Goal: Task Accomplishment & Management: Use online tool/utility

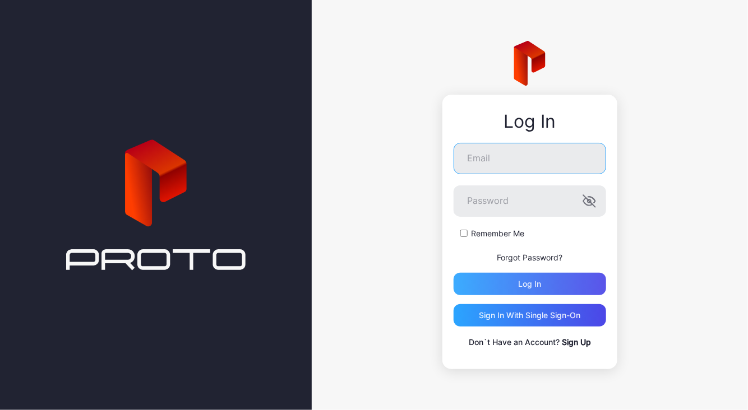
type input "**********"
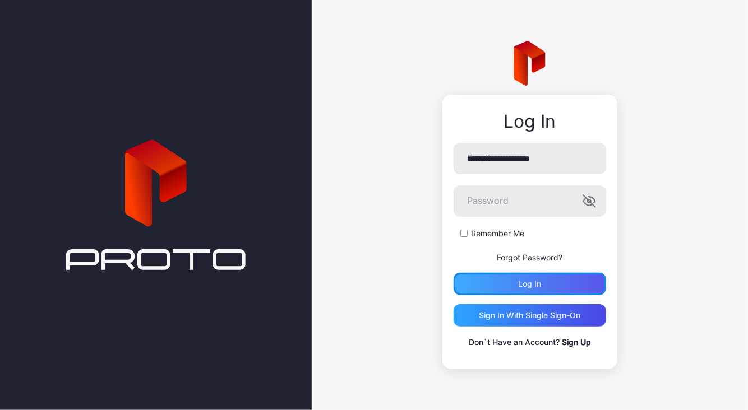
click at [562, 280] on div "Log in" at bounding box center [530, 284] width 153 height 22
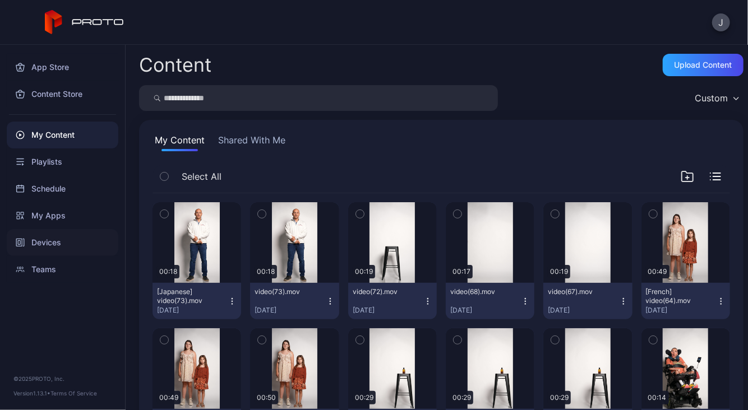
click at [61, 239] on div "Devices" at bounding box center [63, 242] width 112 height 27
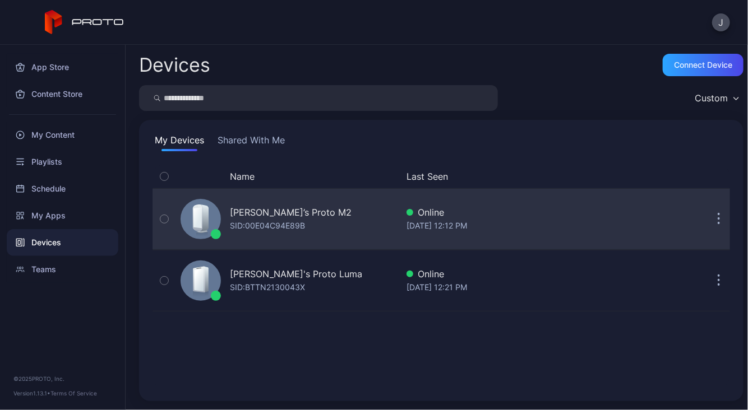
click at [301, 215] on div "[PERSON_NAME]’s Proto M2" at bounding box center [291, 212] width 122 height 13
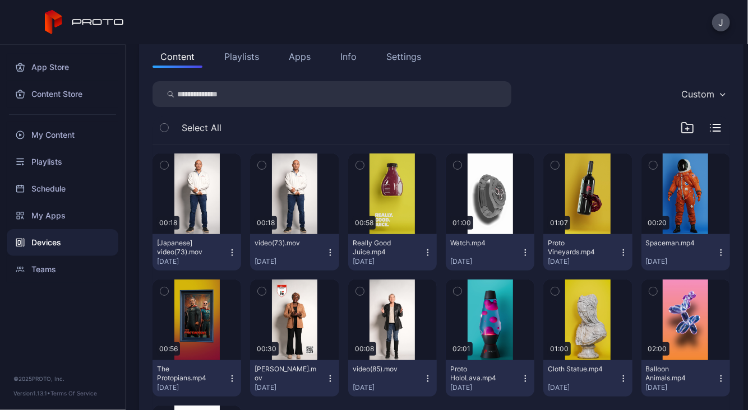
scroll to position [133, 0]
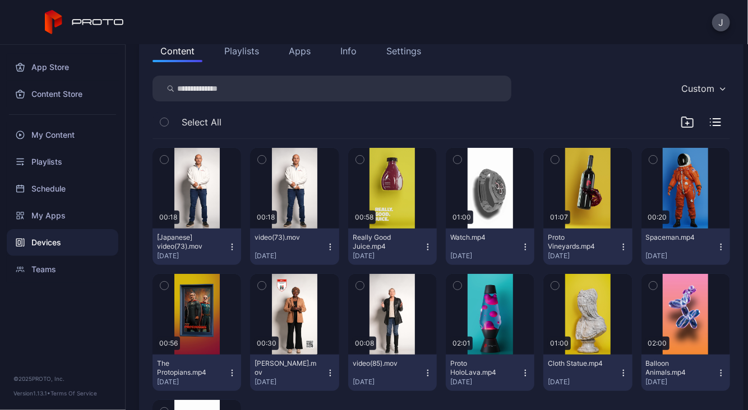
click at [160, 158] on div "button" at bounding box center [164, 159] width 9 height 9
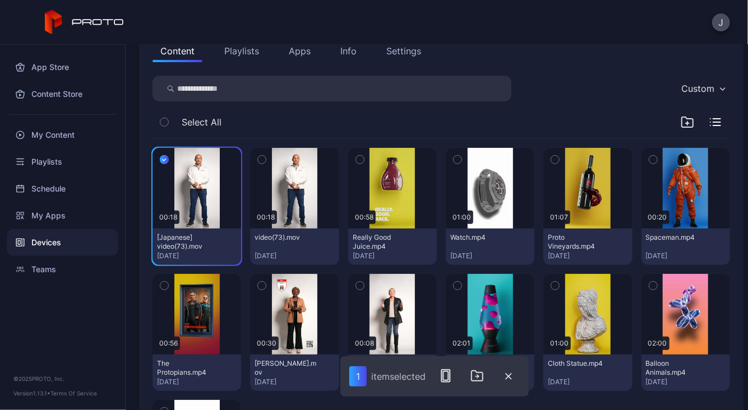
click at [255, 160] on button "button" at bounding box center [262, 160] width 24 height 24
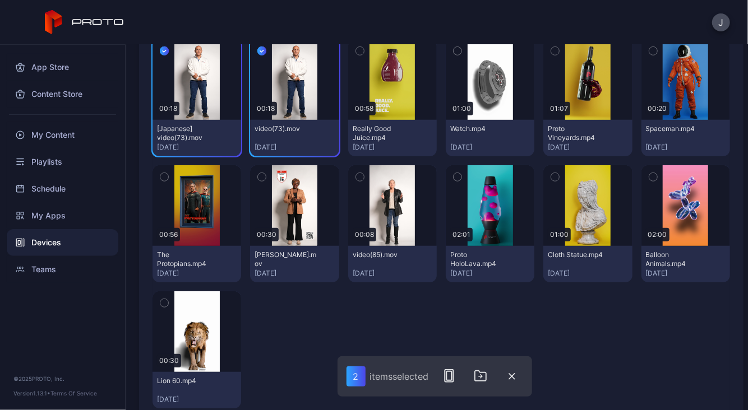
scroll to position [239, 0]
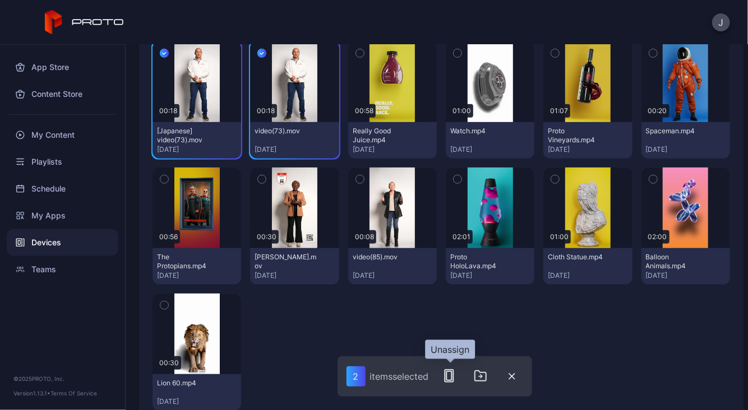
click at [451, 378] on icon "button" at bounding box center [448, 375] width 13 height 13
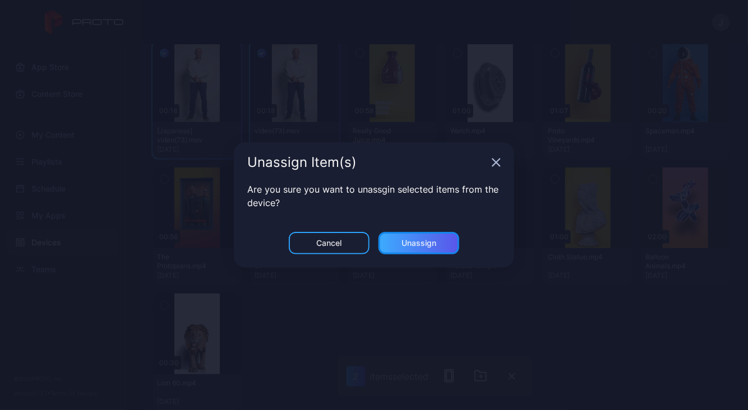
click at [437, 242] on div "Unassign" at bounding box center [418, 243] width 81 height 22
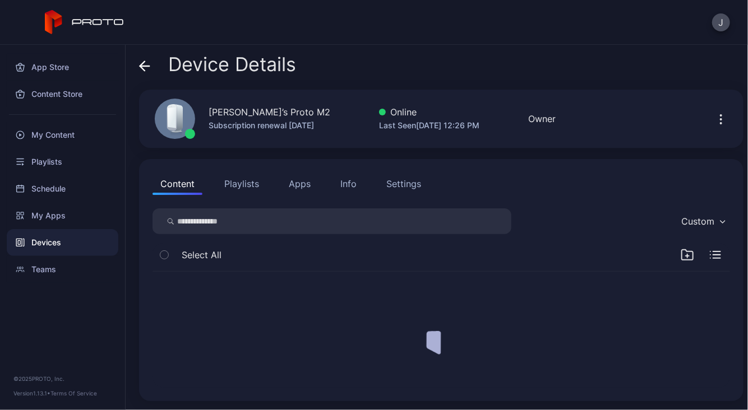
scroll to position [0, 0]
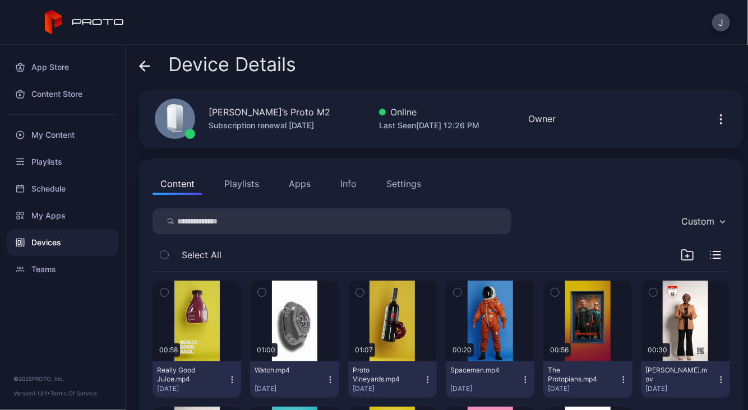
click at [145, 63] on icon at bounding box center [144, 66] width 11 height 11
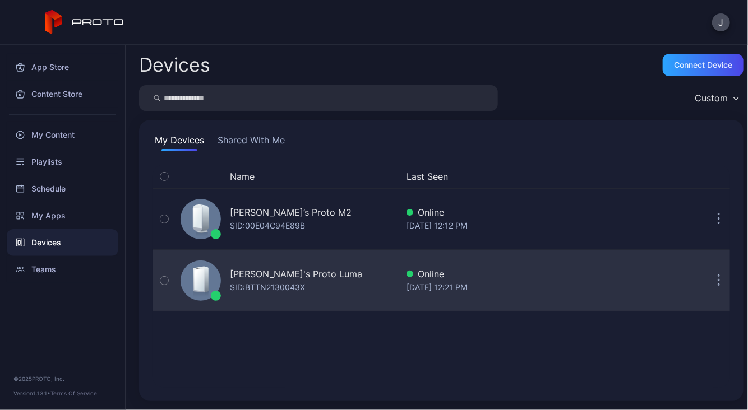
click at [294, 281] on div "SID: BTTN2130043X" at bounding box center [267, 287] width 75 height 13
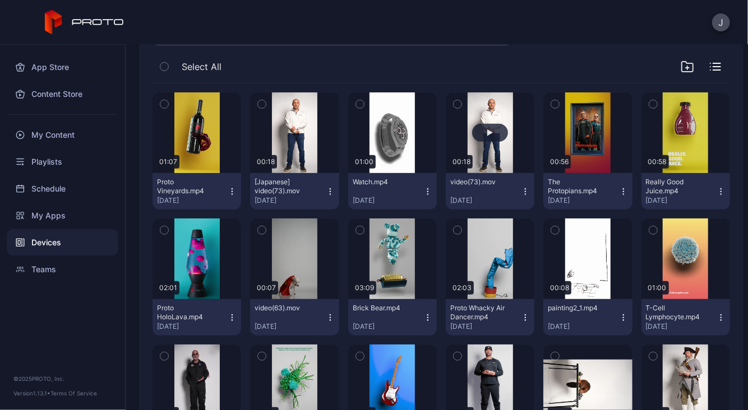
scroll to position [190, 0]
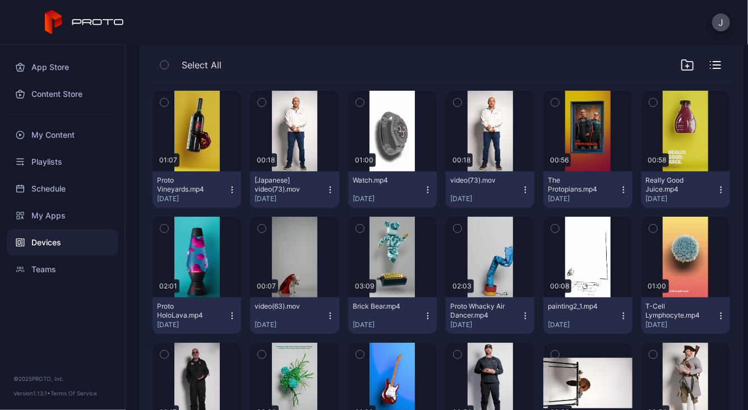
click at [262, 103] on icon "button" at bounding box center [262, 102] width 8 height 12
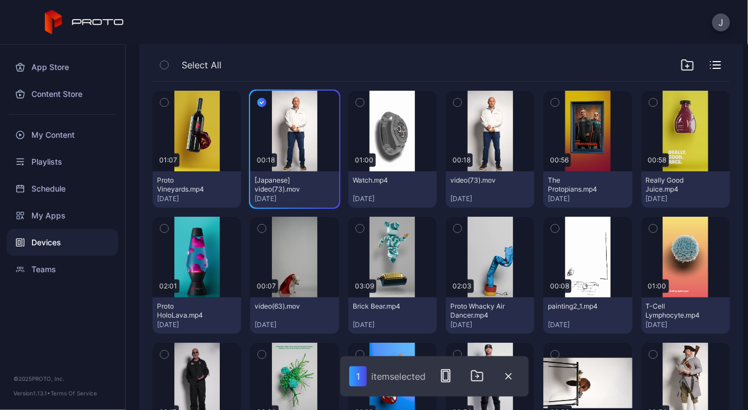
click at [454, 101] on icon "button" at bounding box center [458, 102] width 8 height 12
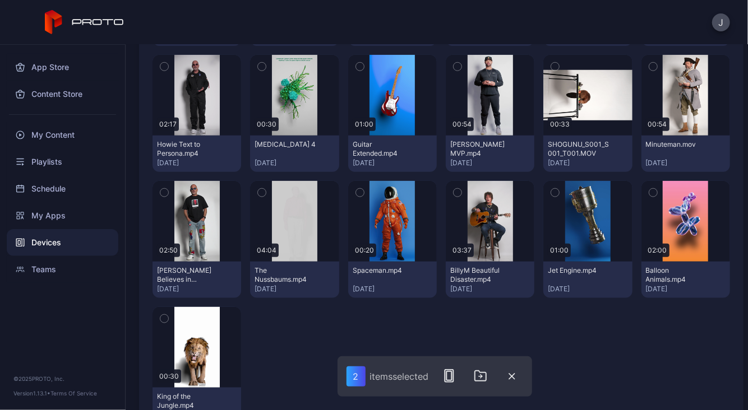
scroll to position [523, 0]
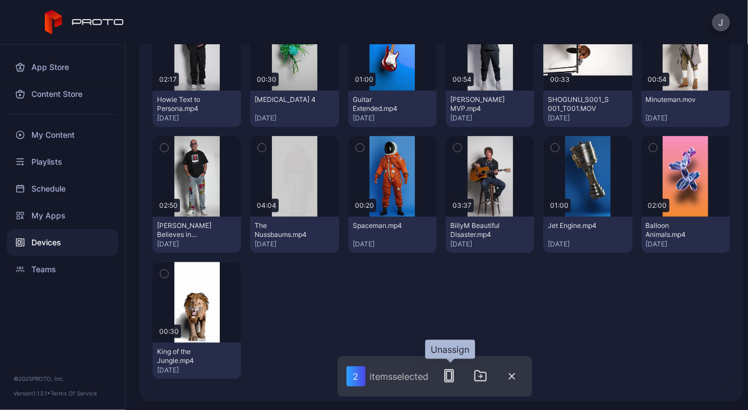
click at [449, 380] on icon "button" at bounding box center [448, 375] width 13 height 13
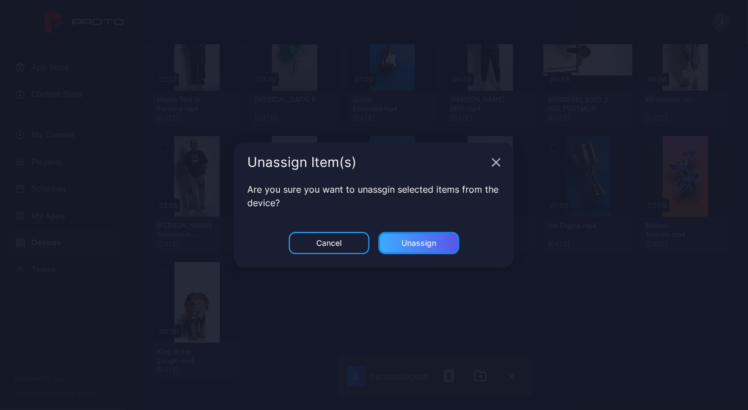
click at [421, 248] on div "Unassign" at bounding box center [418, 243] width 81 height 22
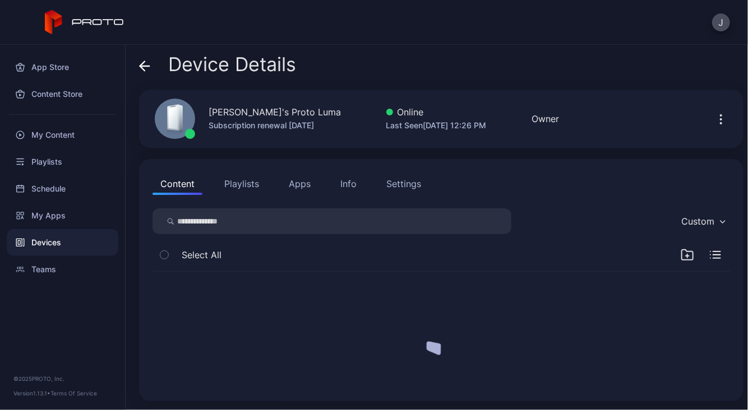
scroll to position [0, 0]
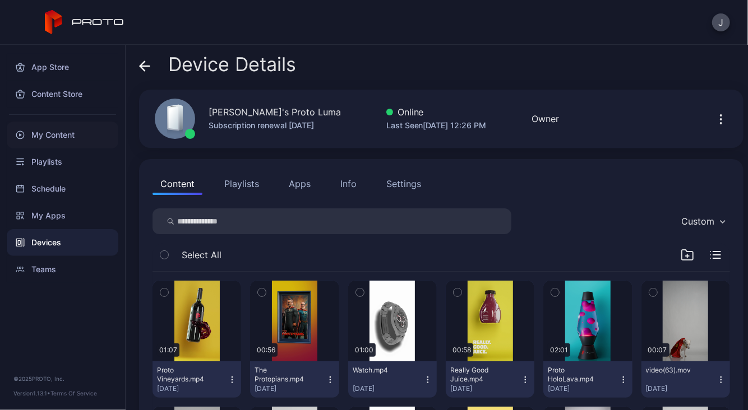
click at [57, 135] on div "My Content" at bounding box center [63, 135] width 112 height 27
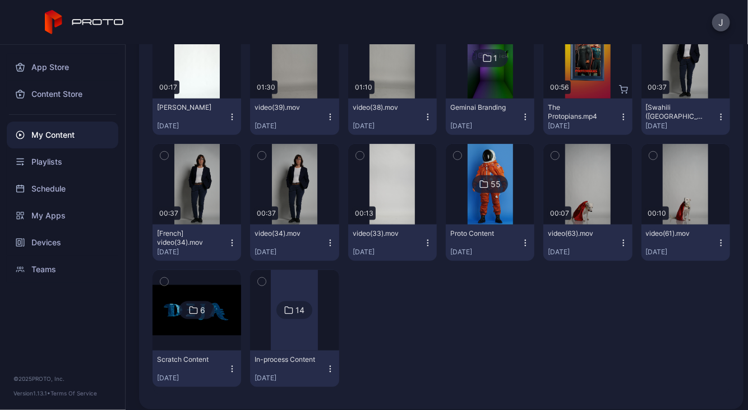
scroll to position [571, 0]
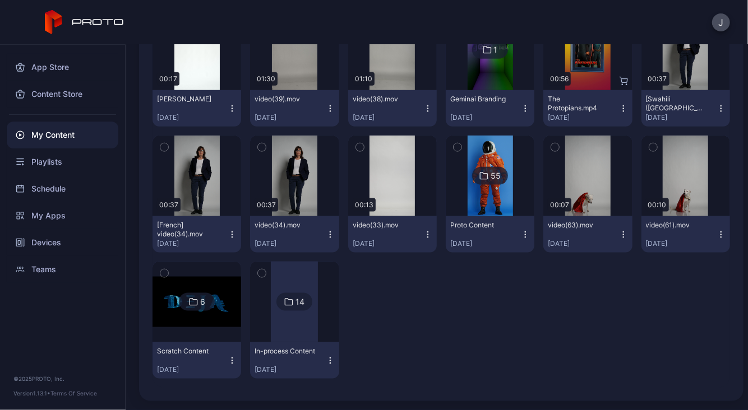
click at [273, 325] on div at bounding box center [294, 302] width 47 height 81
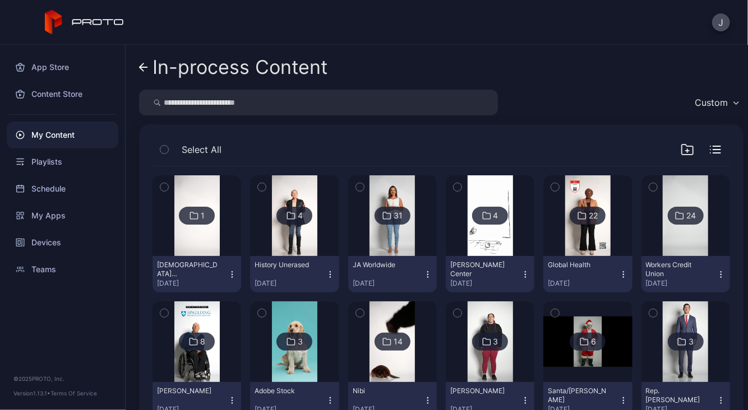
click at [565, 238] on img at bounding box center [587, 215] width 45 height 81
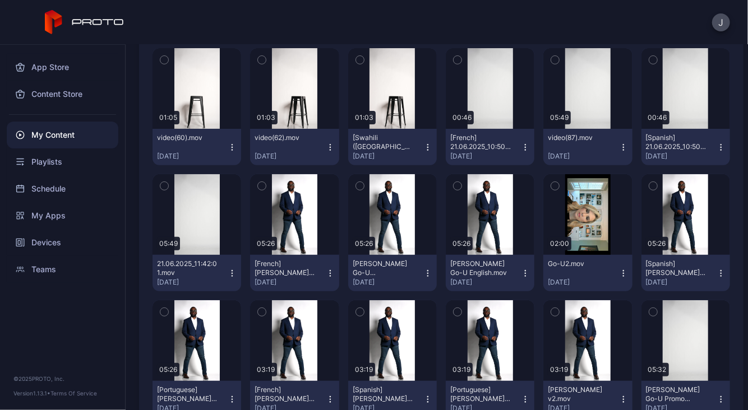
scroll to position [134, 0]
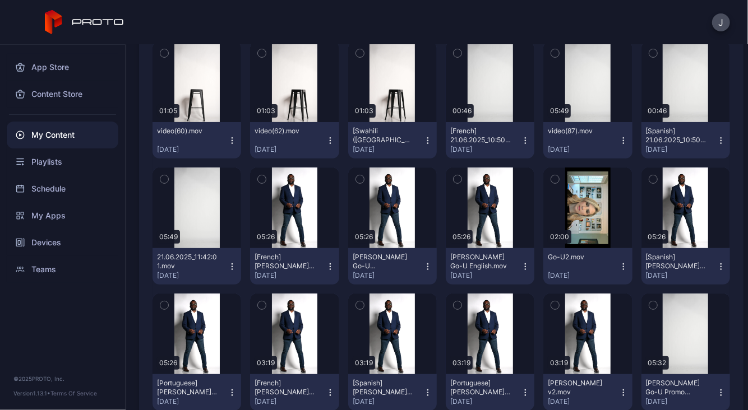
click at [328, 269] on icon "button" at bounding box center [330, 266] width 9 height 9
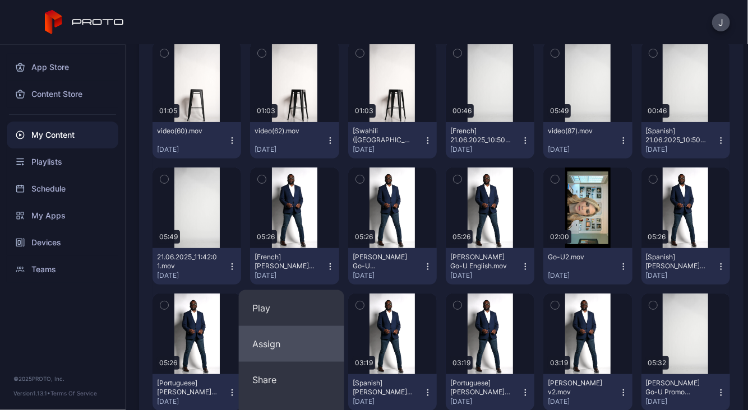
click at [251, 349] on button "Assign" at bounding box center [291, 344] width 105 height 36
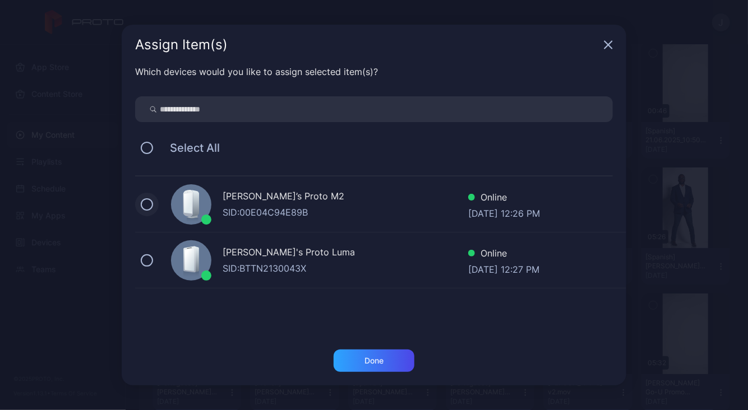
click at [150, 203] on button at bounding box center [147, 204] width 12 height 12
click at [150, 258] on button at bounding box center [147, 261] width 12 height 12
click at [364, 358] on div "Done" at bounding box center [373, 361] width 19 height 9
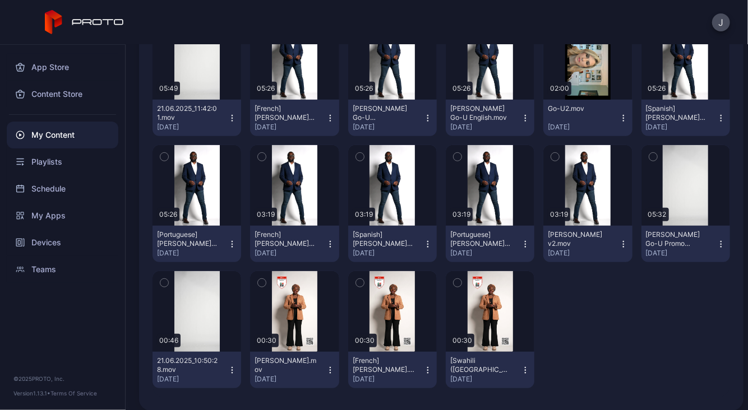
scroll to position [284, 0]
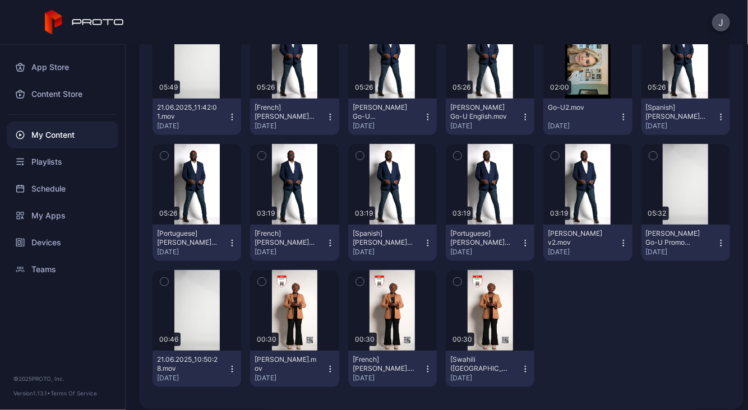
click at [423, 241] on icon "button" at bounding box center [427, 243] width 9 height 9
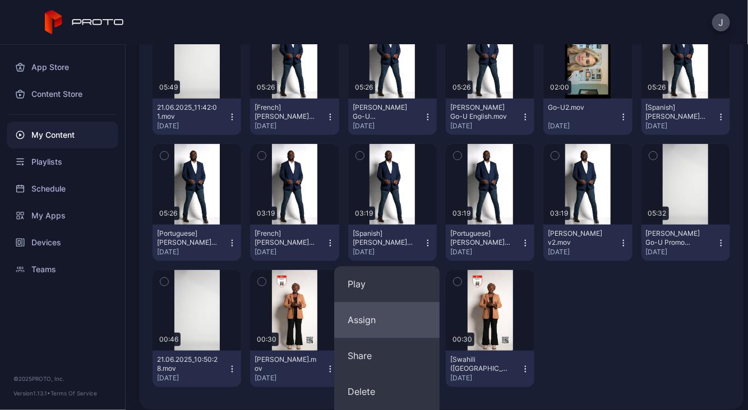
click at [362, 324] on button "Assign" at bounding box center [386, 321] width 105 height 36
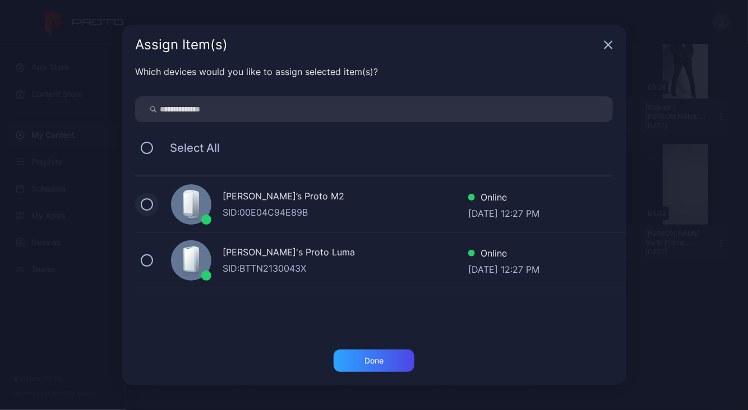
click at [144, 206] on button at bounding box center [147, 204] width 12 height 12
click at [147, 262] on button at bounding box center [147, 261] width 12 height 12
click at [378, 361] on div "Done" at bounding box center [373, 361] width 19 height 9
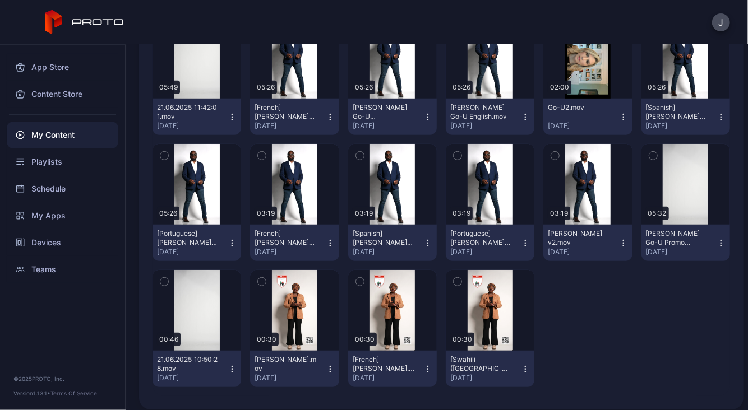
scroll to position [0, 0]
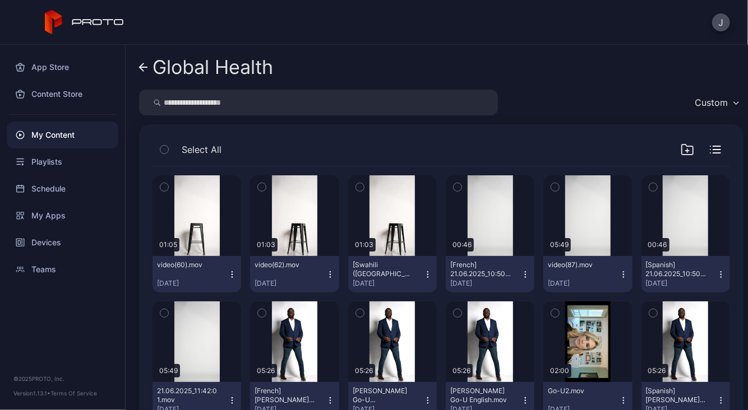
click at [54, 131] on div "My Content" at bounding box center [63, 135] width 112 height 27
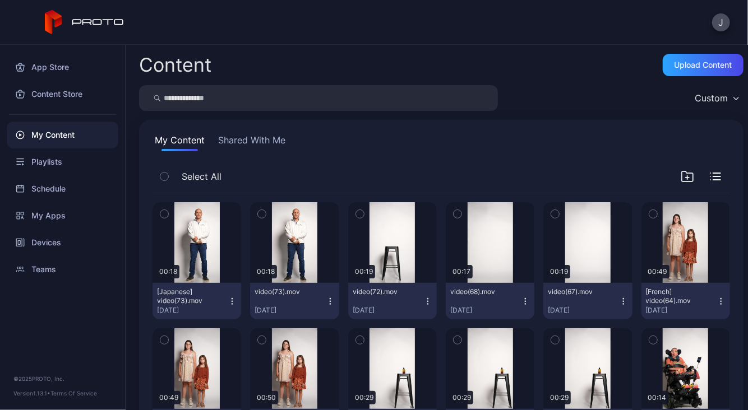
scroll to position [571, 0]
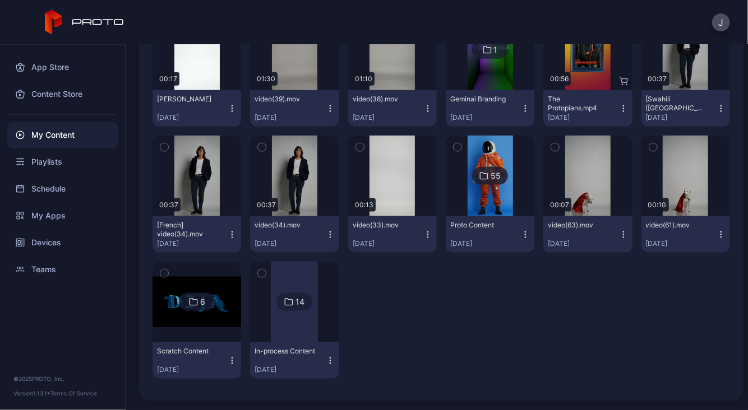
click at [492, 206] on img at bounding box center [490, 176] width 45 height 81
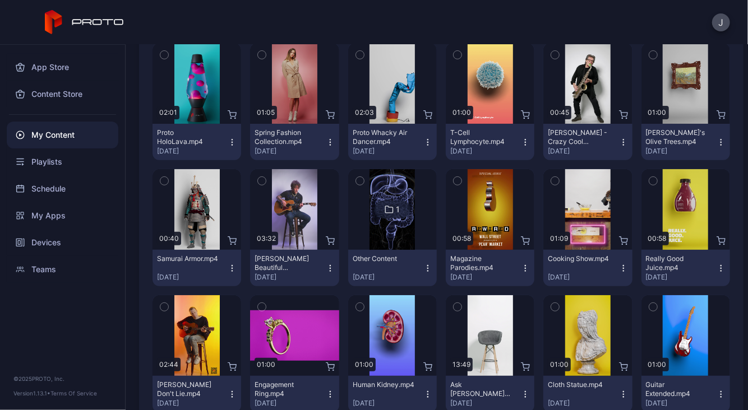
scroll to position [133, 0]
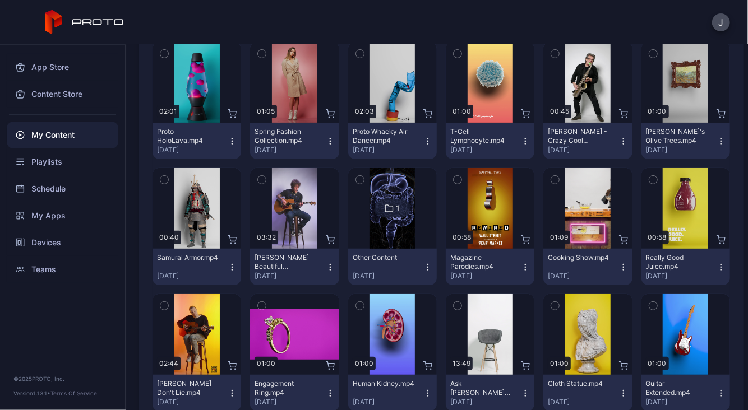
click at [454, 53] on icon "button" at bounding box center [458, 54] width 8 height 12
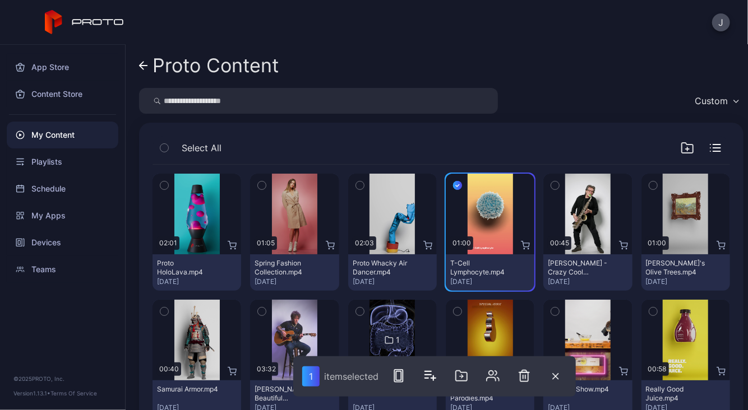
scroll to position [0, 0]
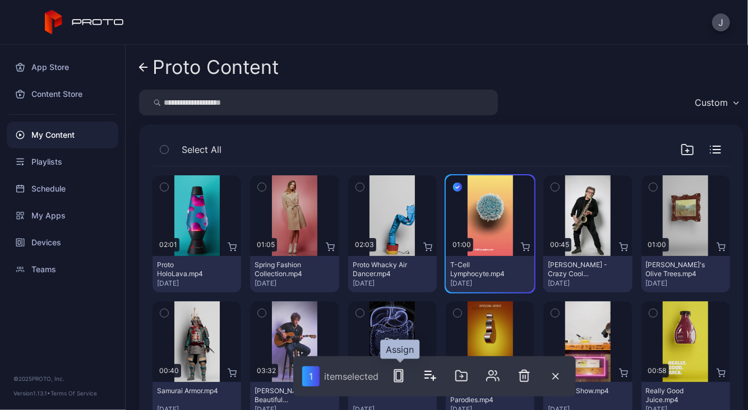
click at [401, 380] on rect "button" at bounding box center [398, 376] width 5 height 9
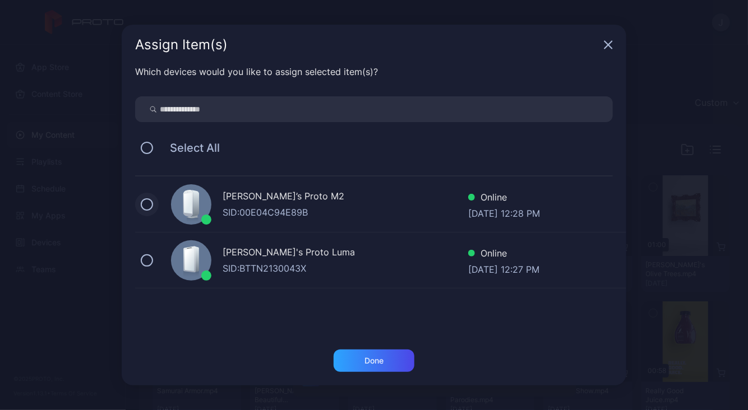
click at [149, 203] on button at bounding box center [147, 204] width 12 height 12
click at [151, 262] on button at bounding box center [147, 261] width 12 height 12
click at [387, 358] on div "Done" at bounding box center [374, 361] width 81 height 22
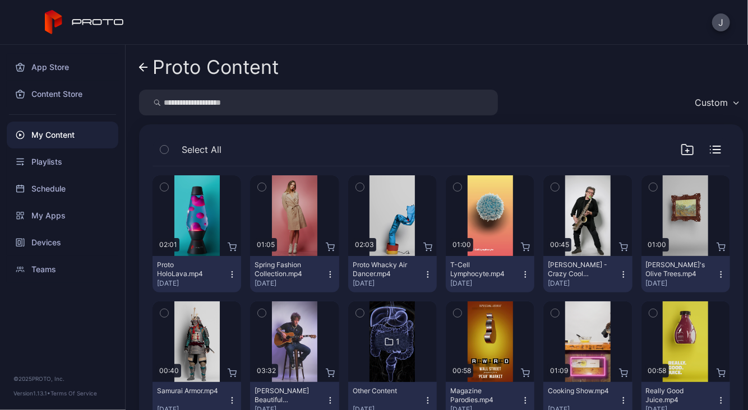
click at [141, 67] on icon at bounding box center [144, 67] width 8 height 0
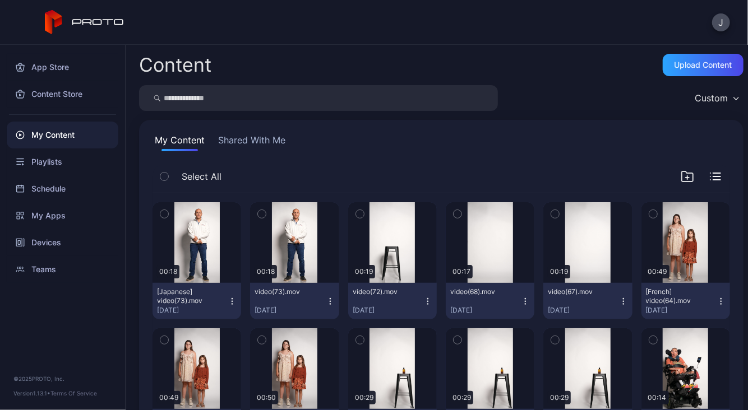
click at [270, 136] on button "Shared With Me" at bounding box center [252, 142] width 72 height 18
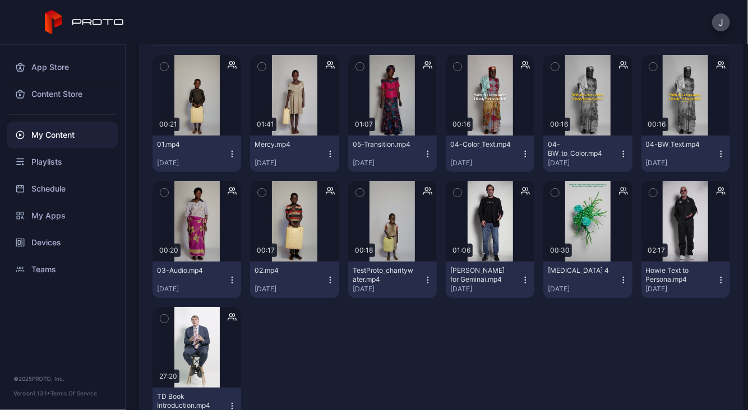
scroll to position [167, 0]
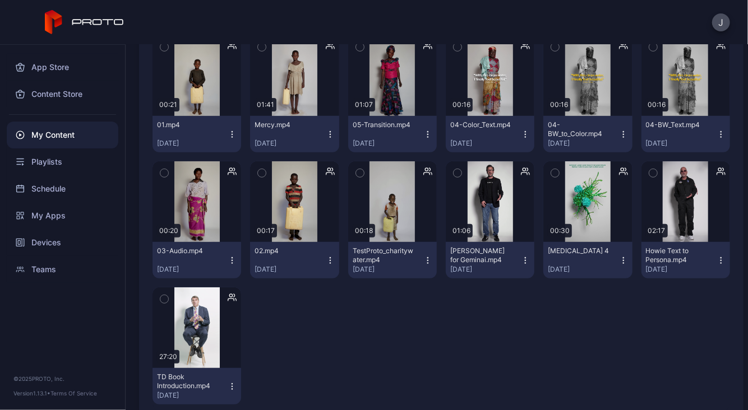
click at [551, 173] on icon "button" at bounding box center [555, 173] width 8 height 12
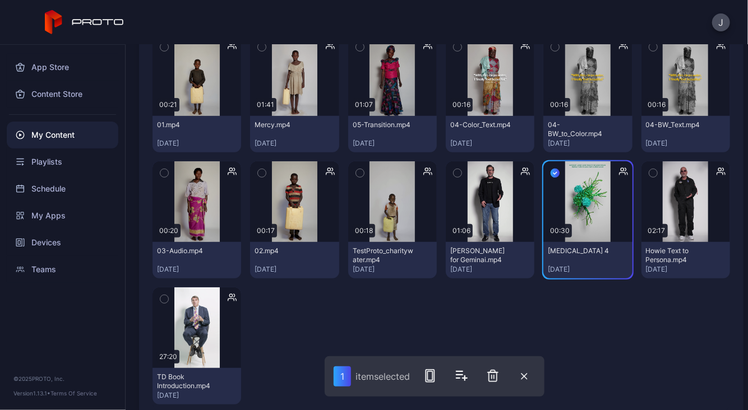
click at [164, 174] on icon "button" at bounding box center [164, 174] width 3 height 2
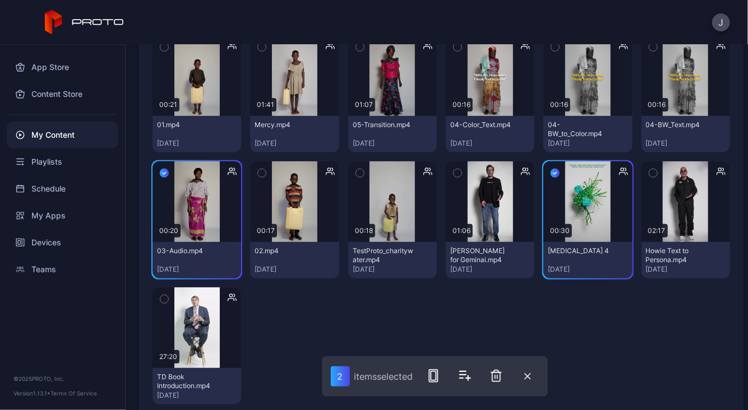
click at [356, 47] on icon "button" at bounding box center [360, 47] width 8 height 12
click at [454, 51] on icon "button" at bounding box center [458, 47] width 8 height 12
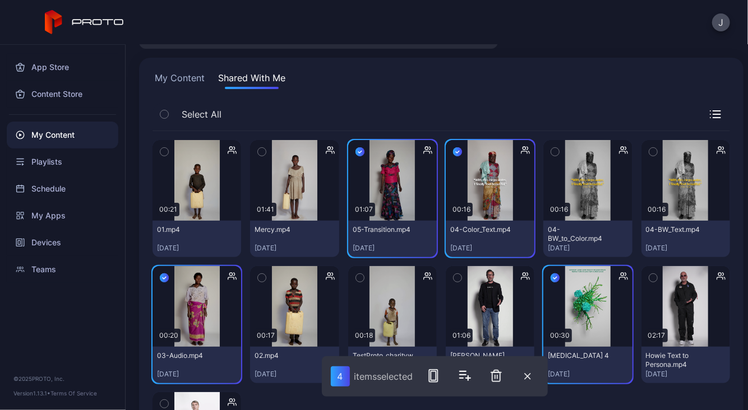
scroll to position [63, 0]
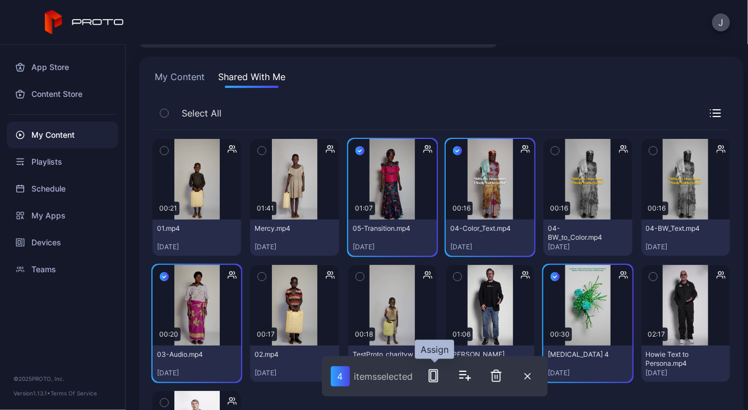
click at [433, 375] on icon "button" at bounding box center [433, 375] width 13 height 13
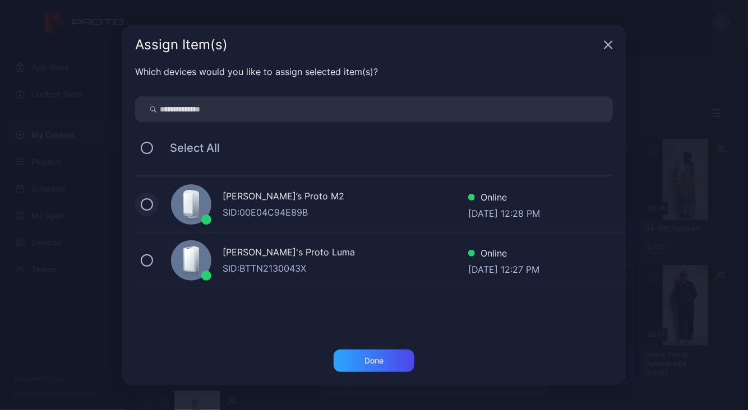
click at [144, 203] on button at bounding box center [147, 204] width 12 height 12
click at [147, 258] on button at bounding box center [147, 261] width 12 height 12
click at [386, 361] on div "Done" at bounding box center [374, 361] width 81 height 22
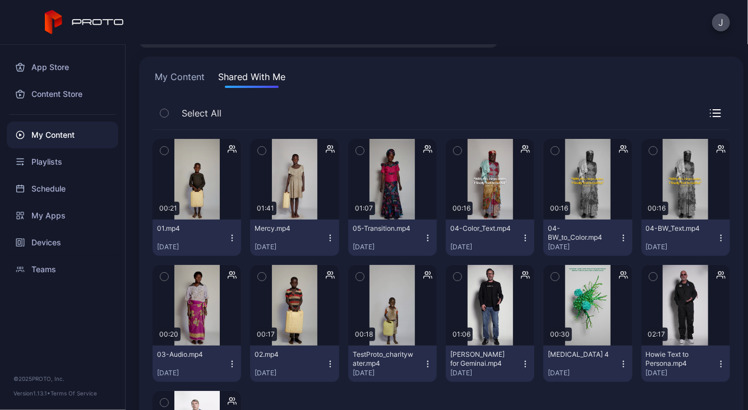
click at [202, 76] on button "My Content" at bounding box center [180, 79] width 54 height 18
